Goal: Complete application form

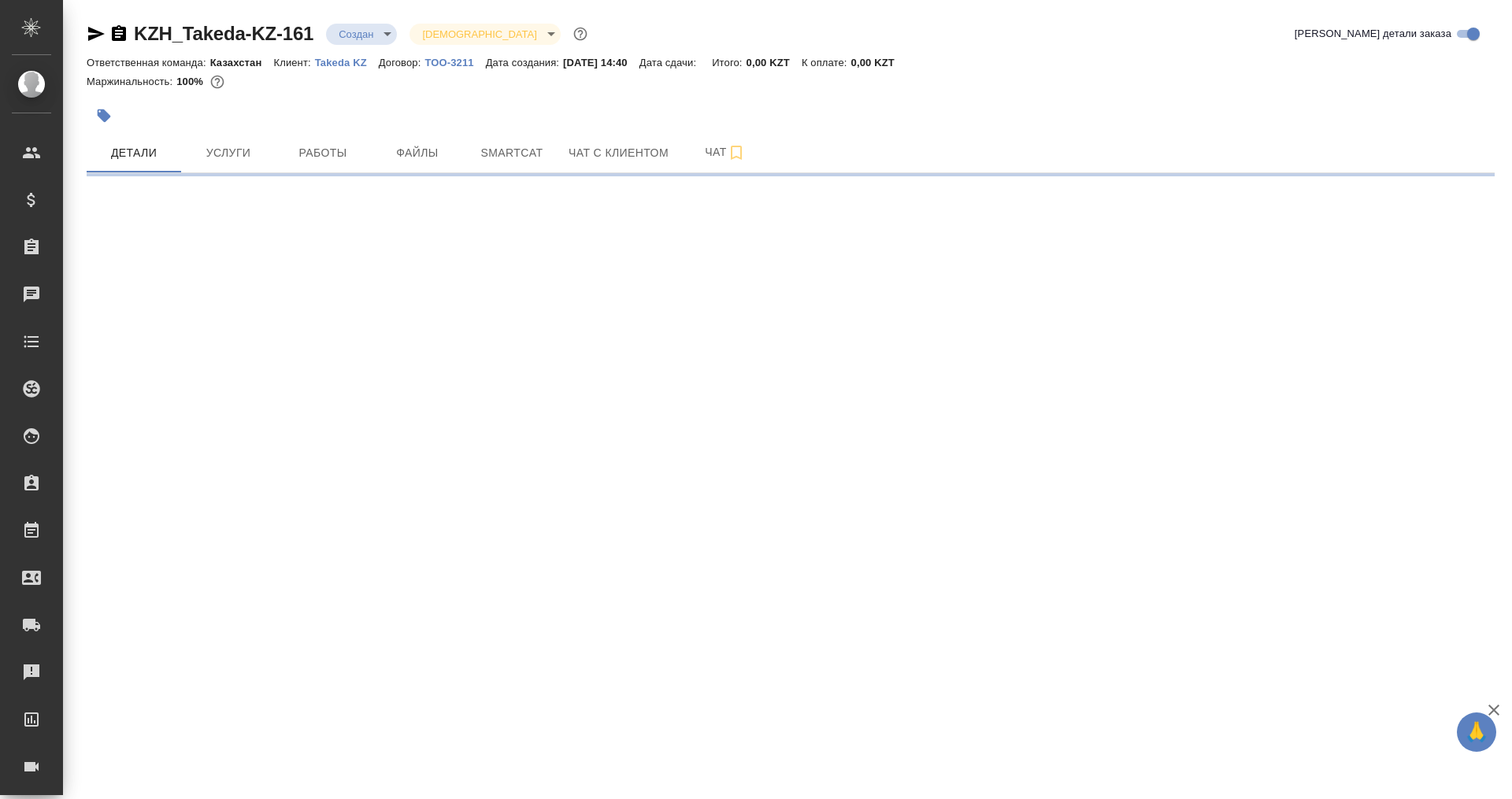
select select "RU"
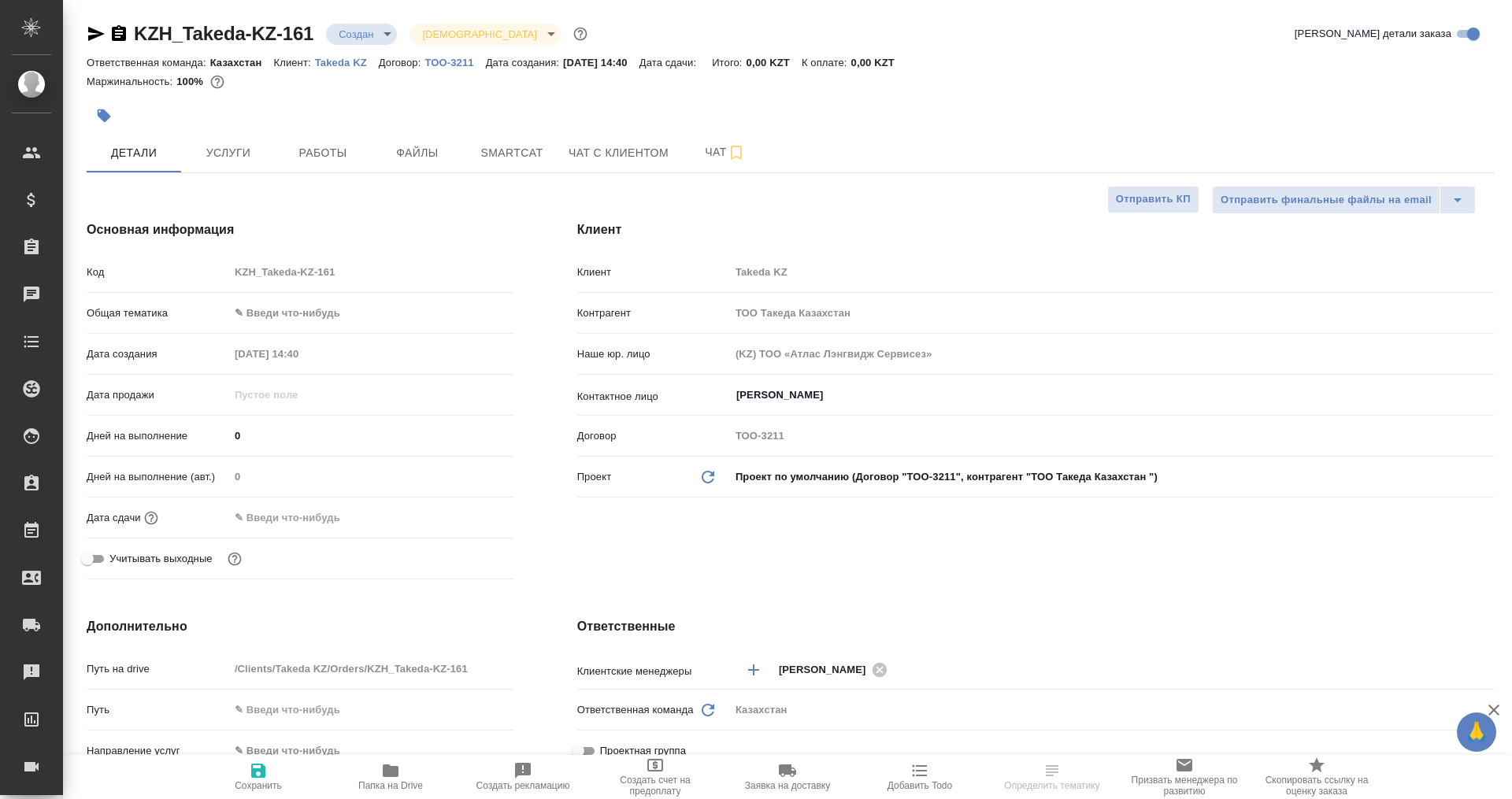
type textarea "x"
type input "[PERSON_NAME]"
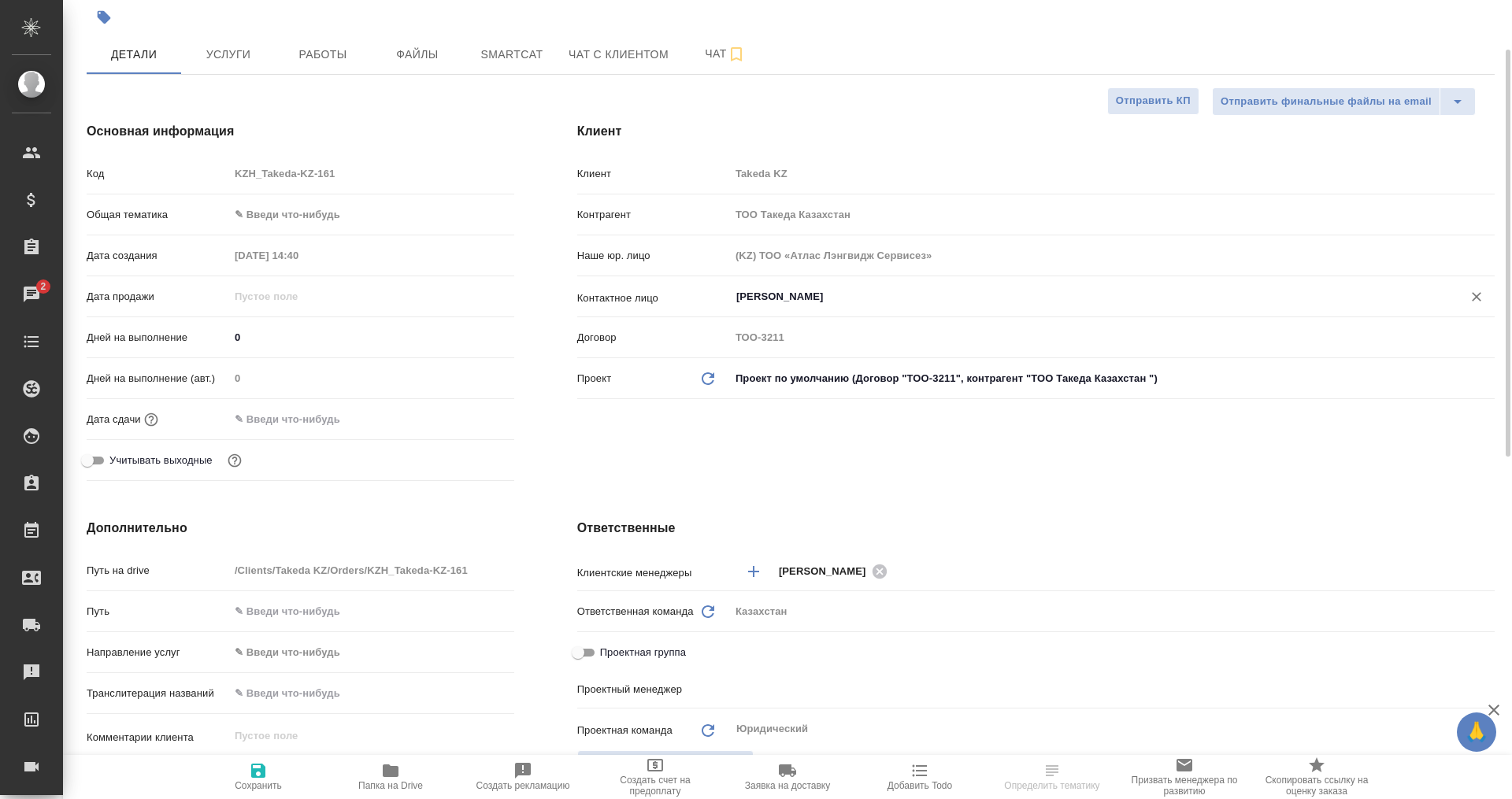
scroll to position [590, 0]
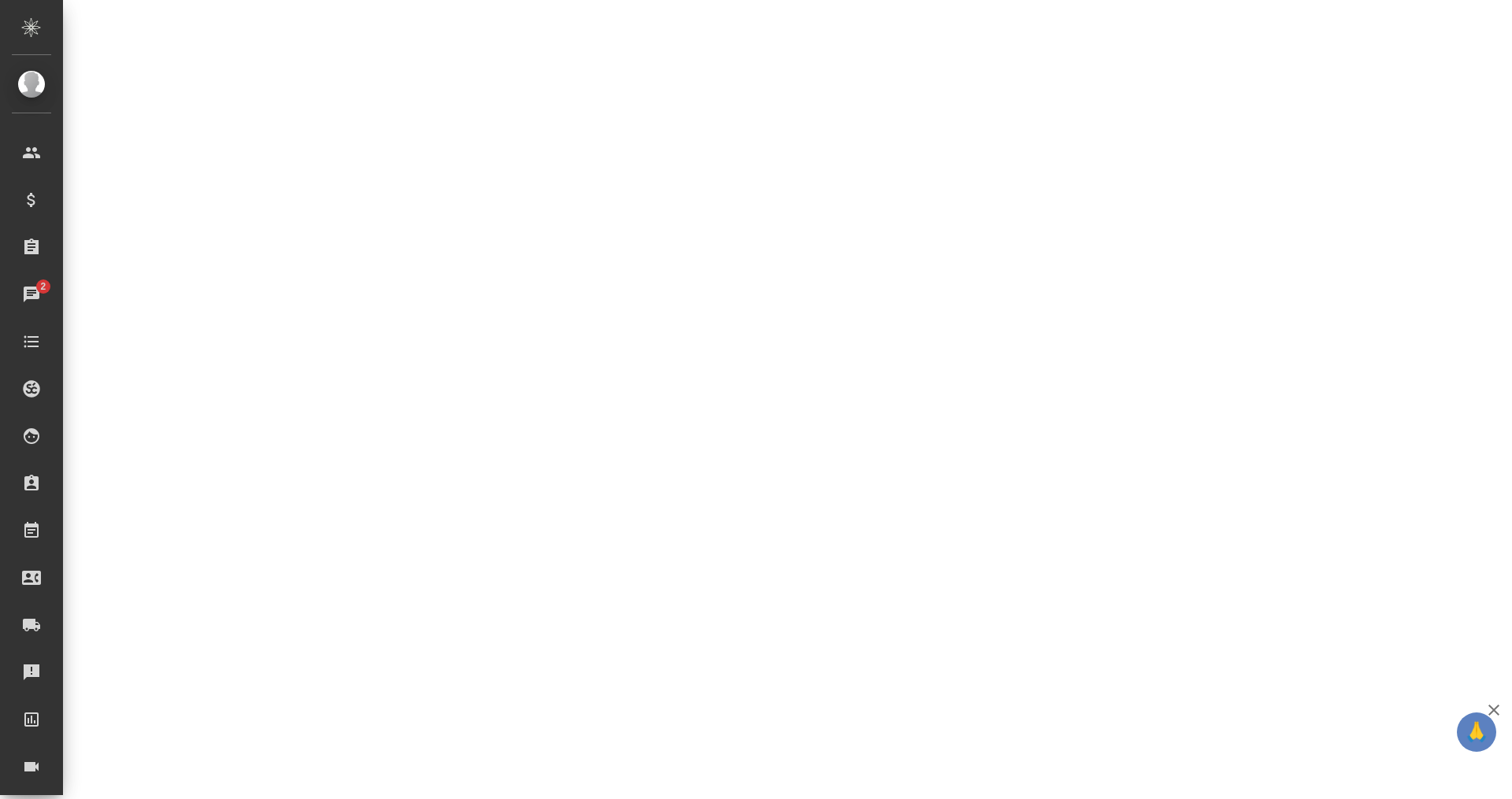
select select "RU"
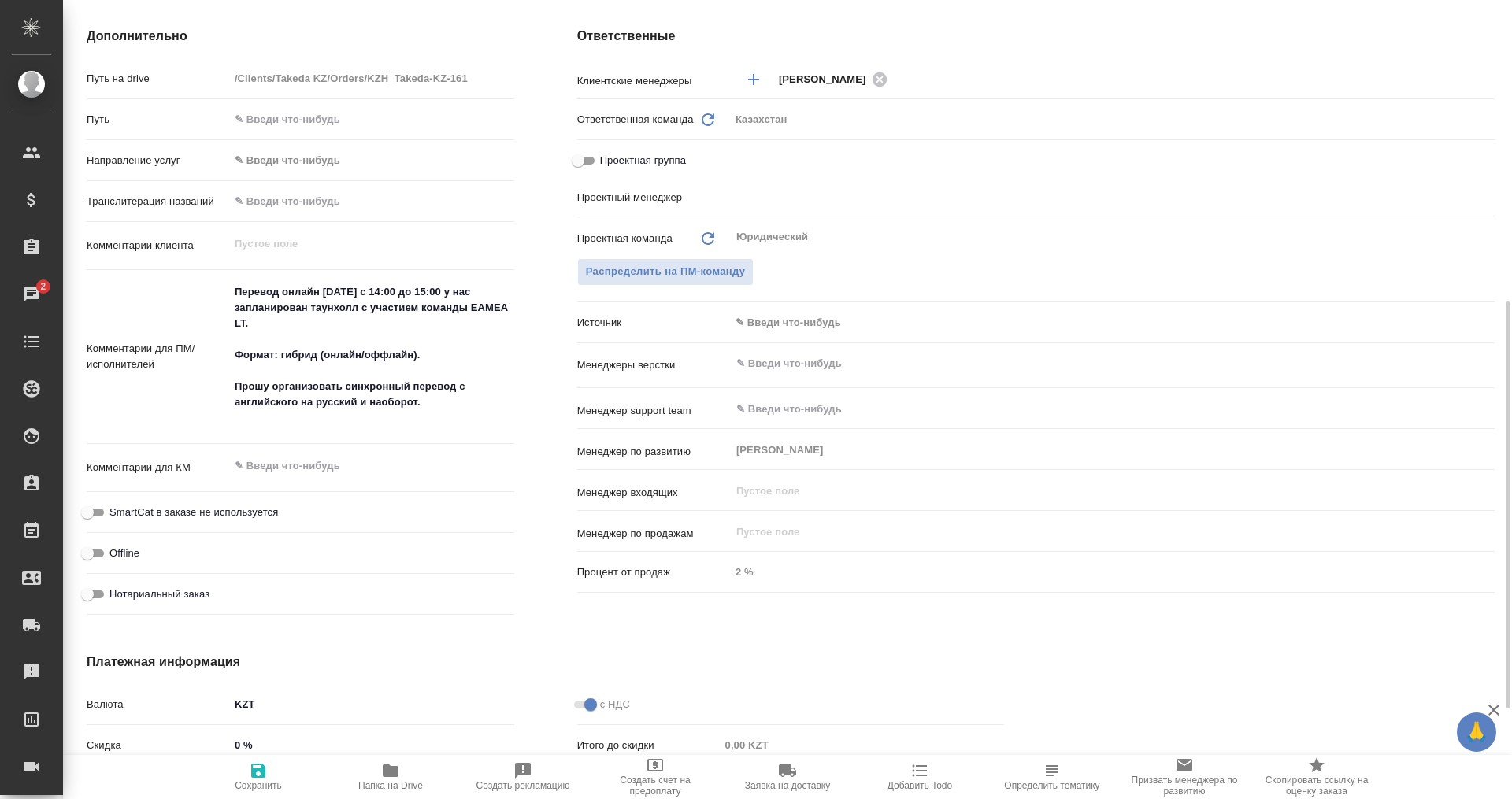
type textarea "x"
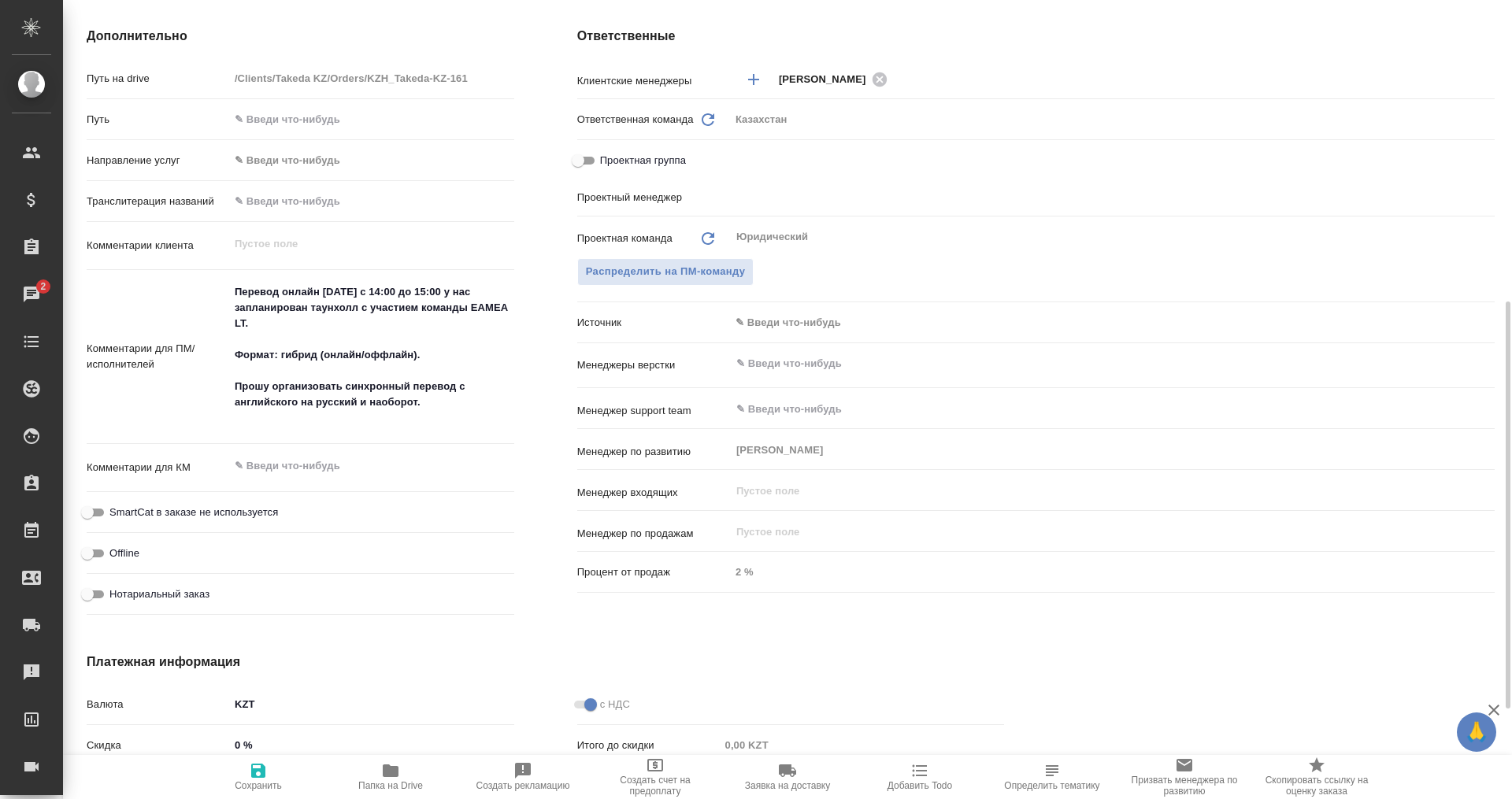
type textarea "x"
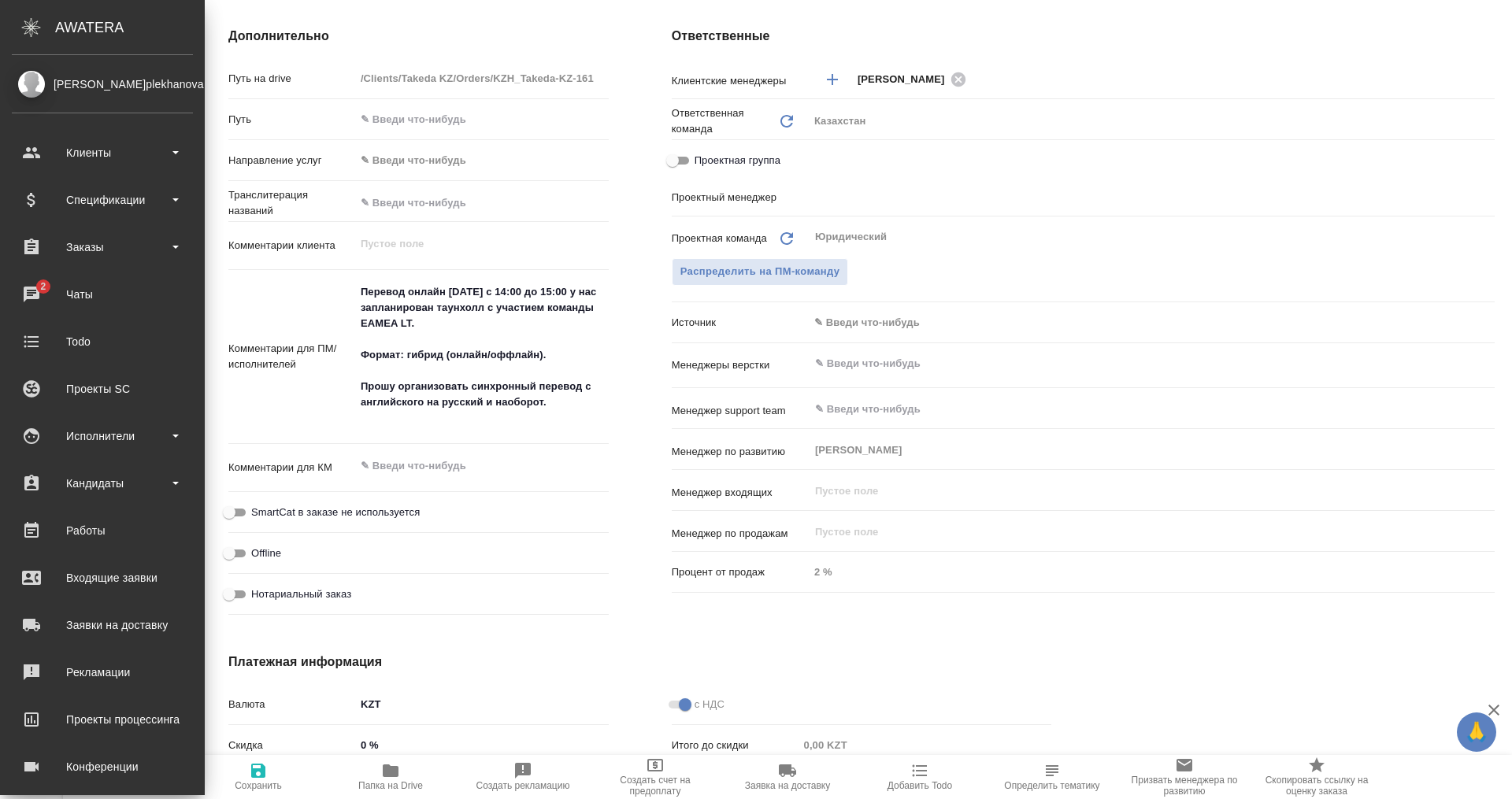
type textarea "x"
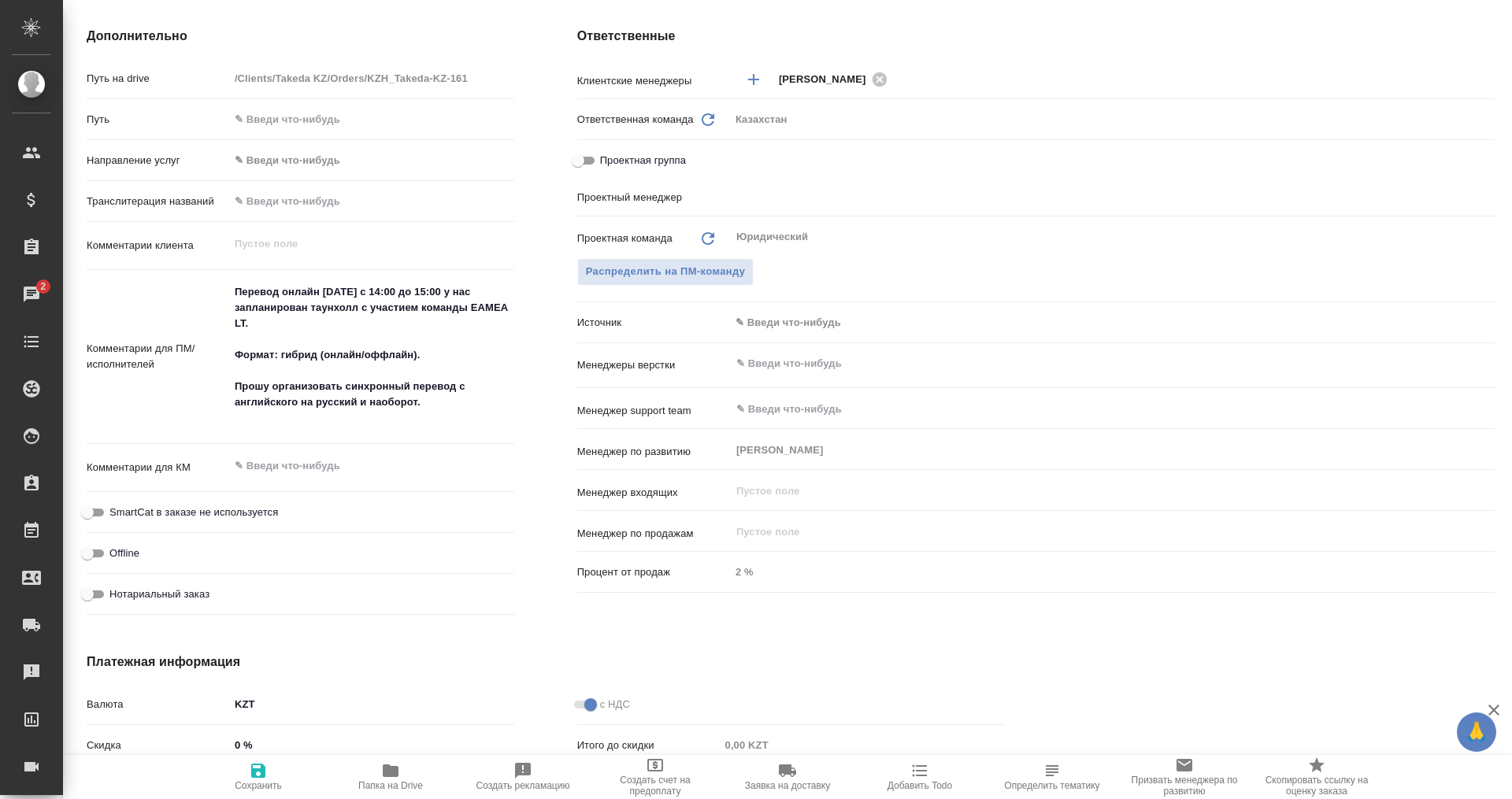
type textarea "x"
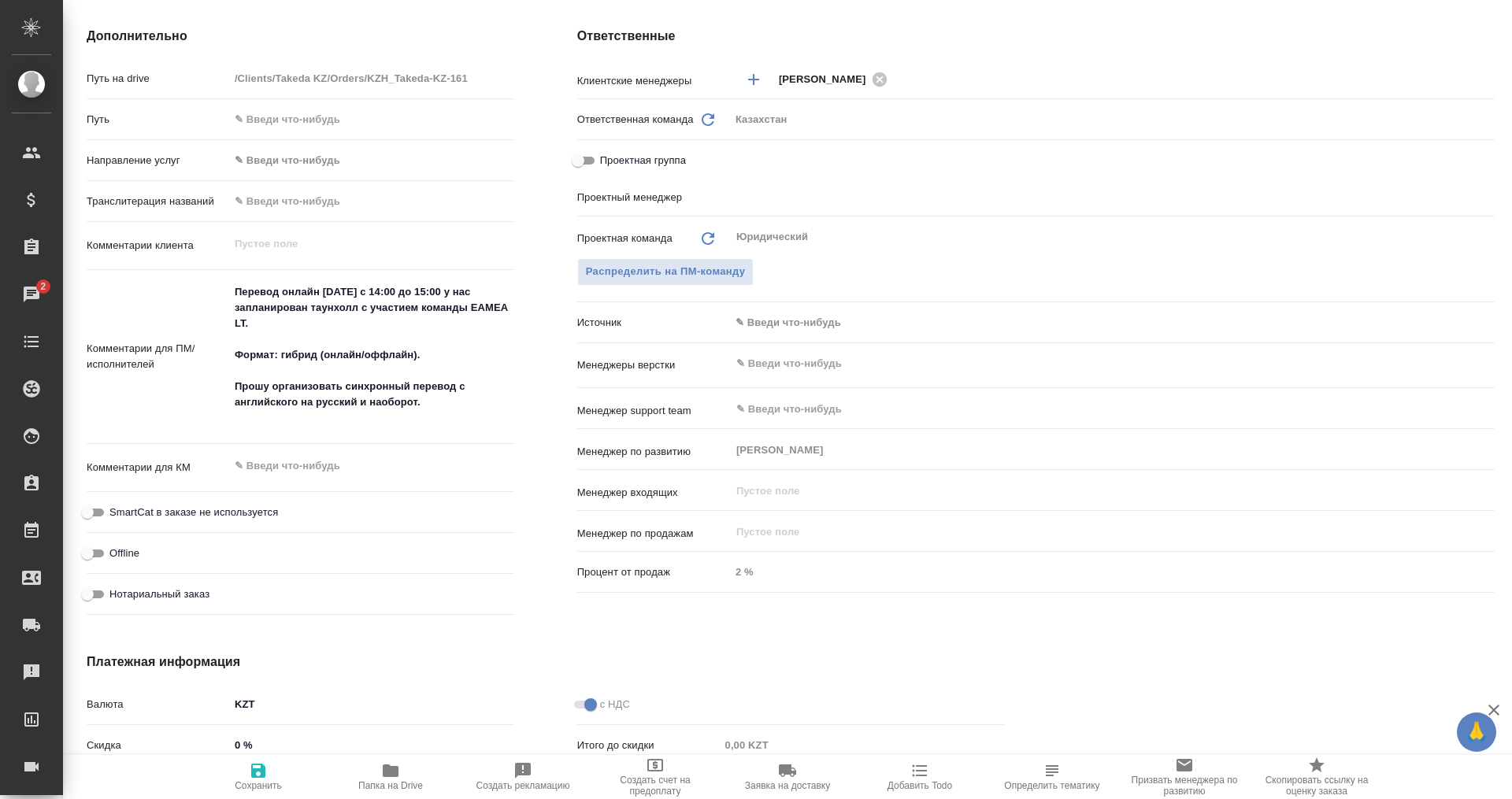
type textarea "x"
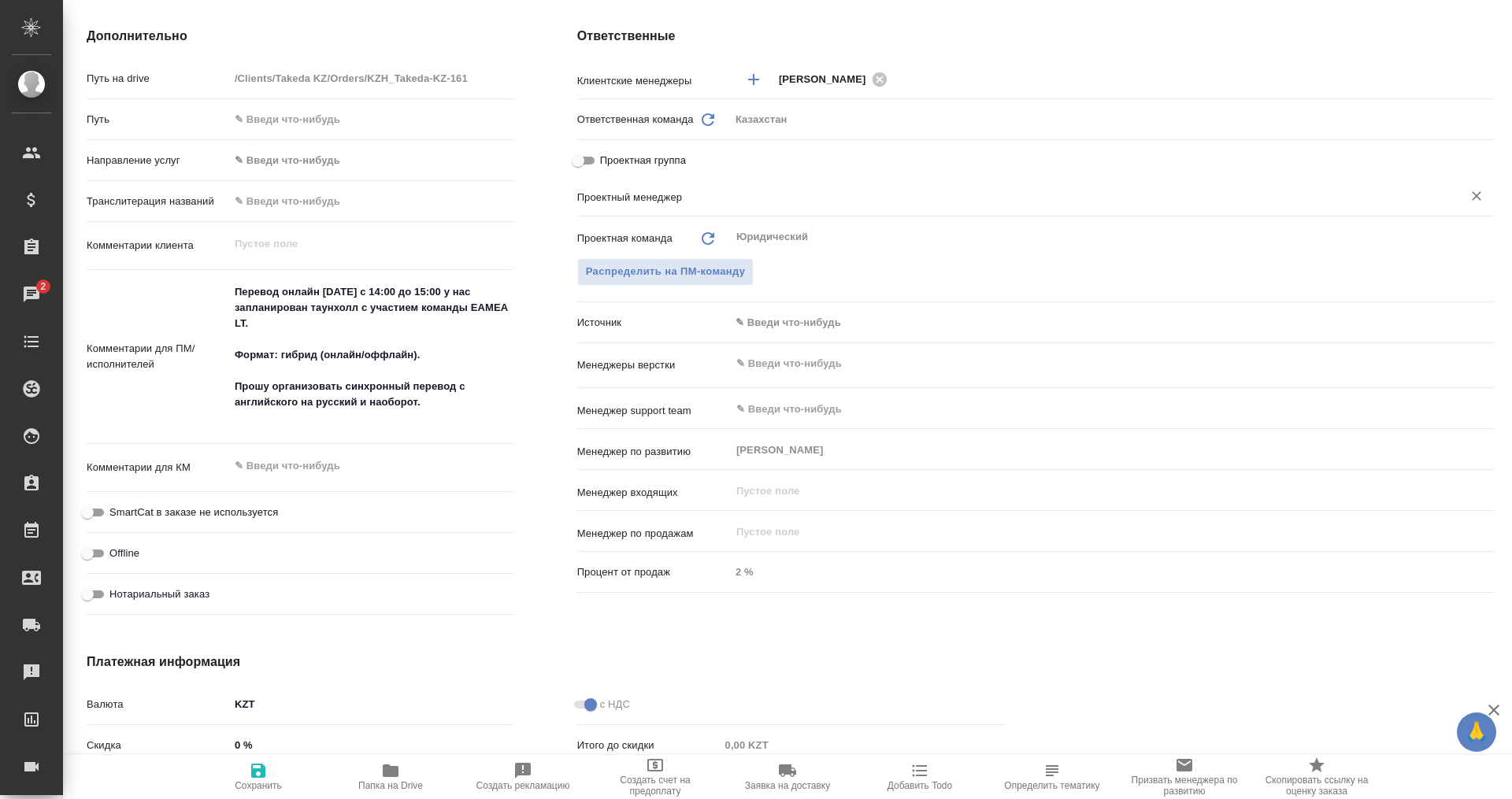
type textarea "x"
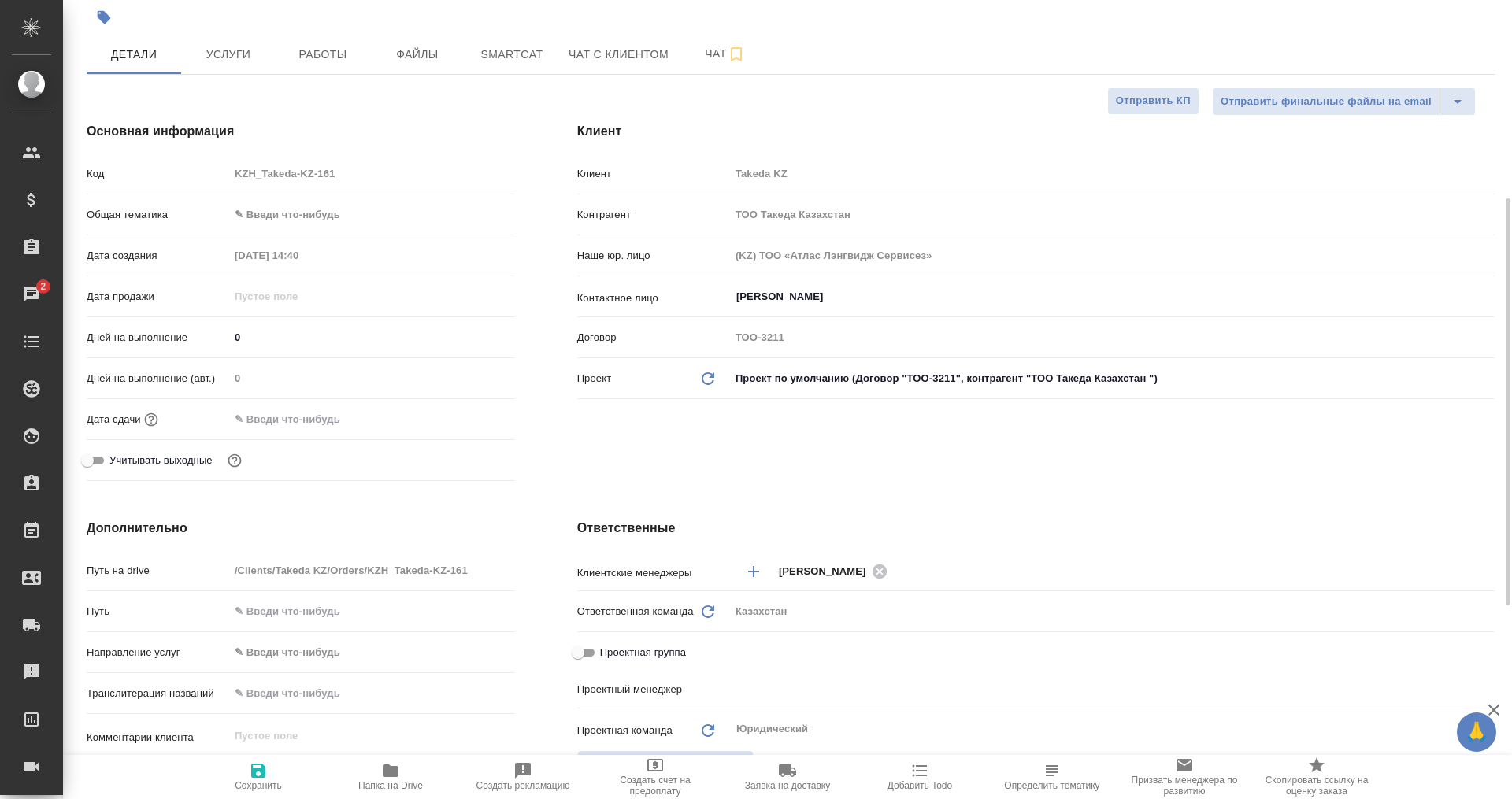
scroll to position [0, 0]
